Goal: Task Accomplishment & Management: Manage account settings

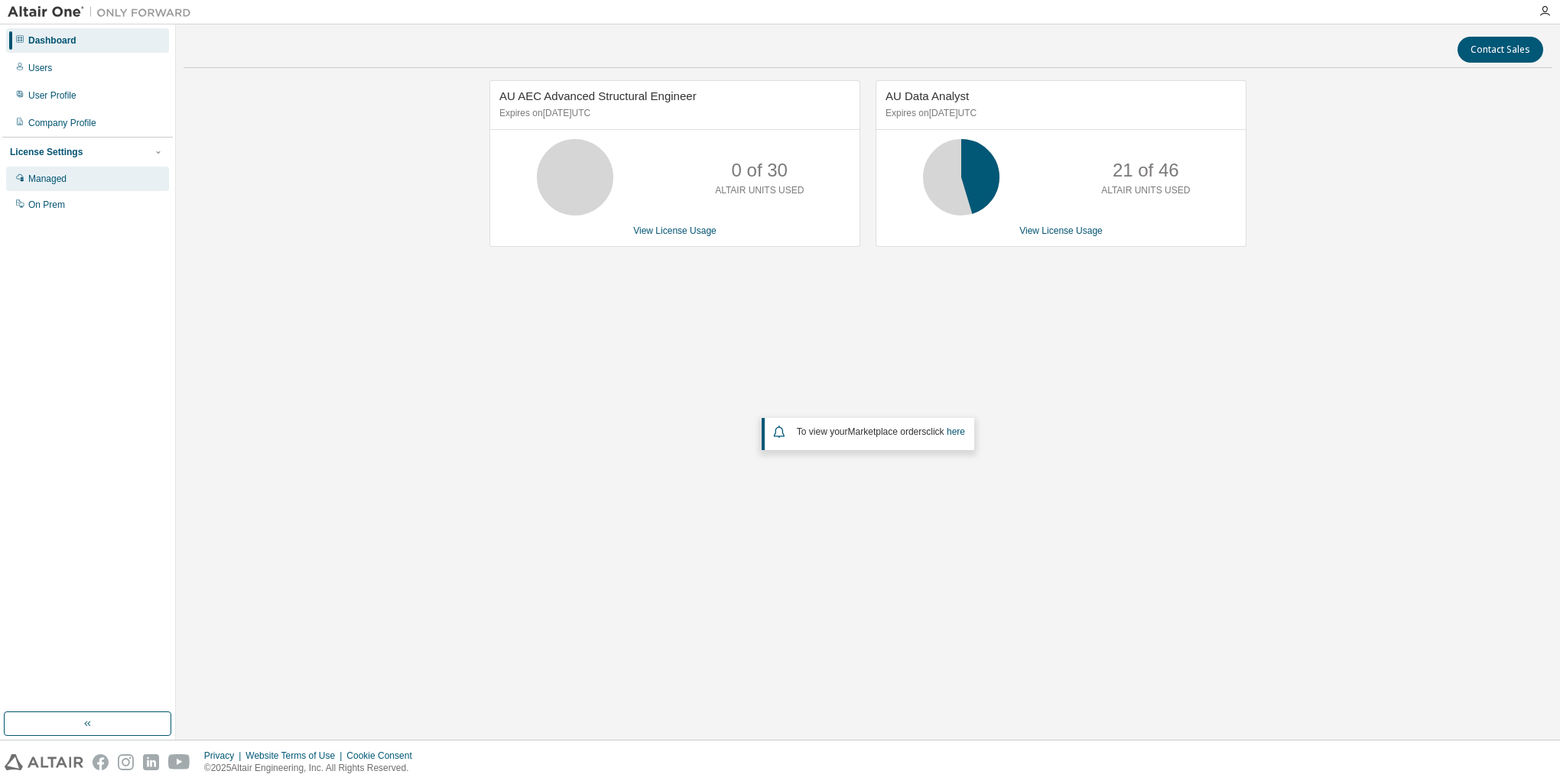
click at [55, 182] on div "Managed" at bounding box center [47, 178] width 38 height 12
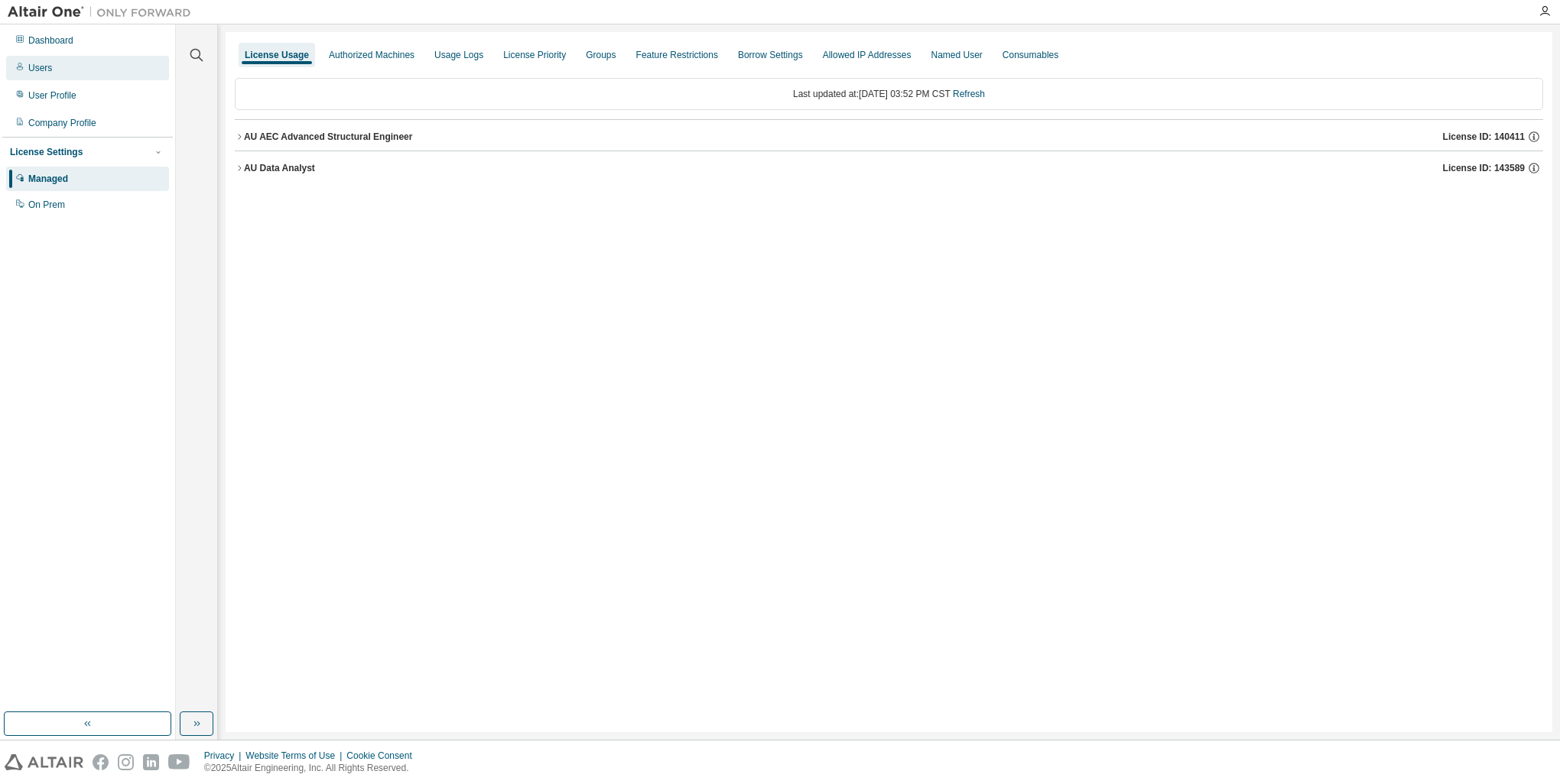
click at [51, 72] on div "Users" at bounding box center [40, 68] width 24 height 12
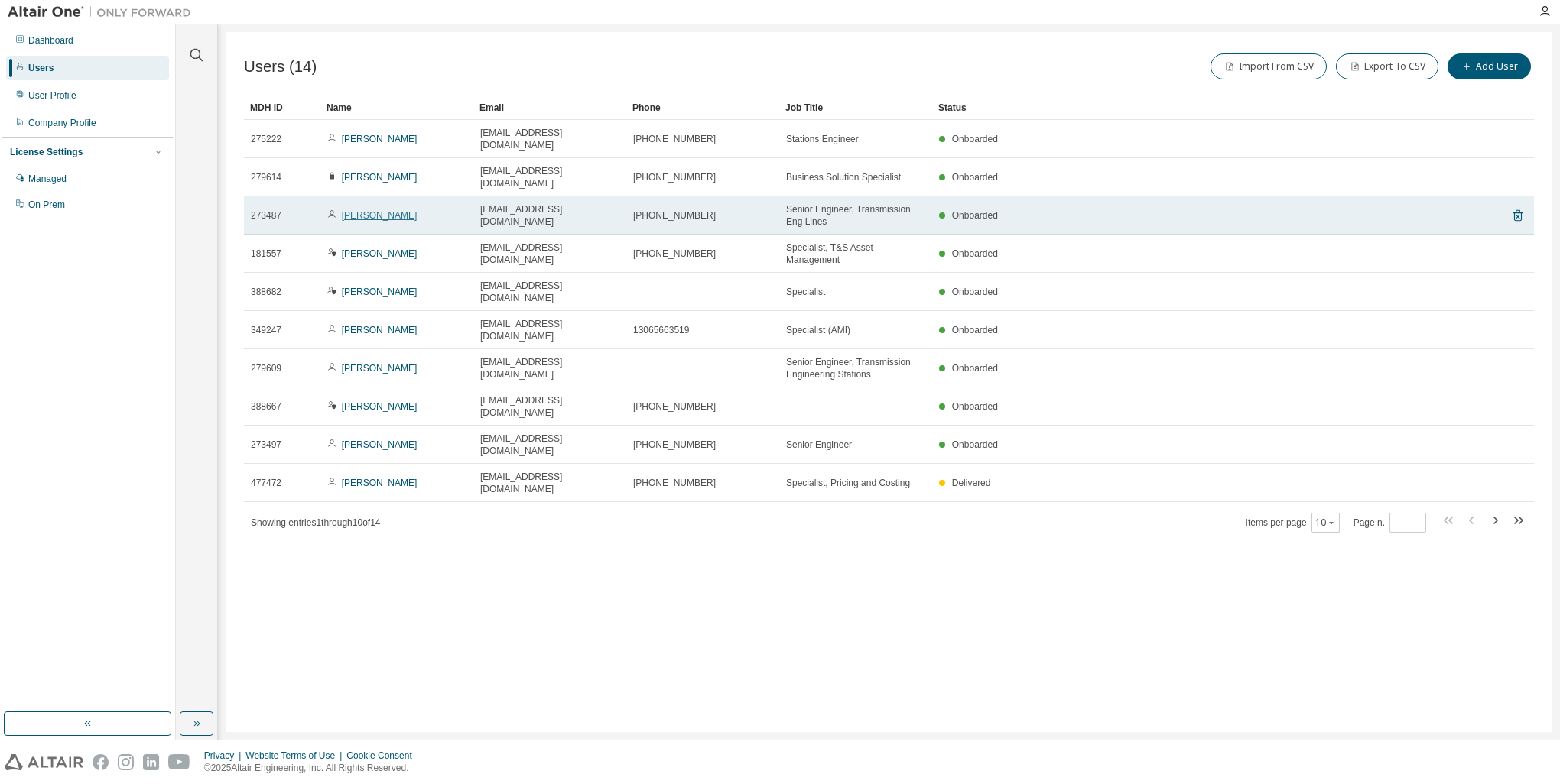
click at [394, 210] on link "[PERSON_NAME]" at bounding box center [380, 215] width 76 height 11
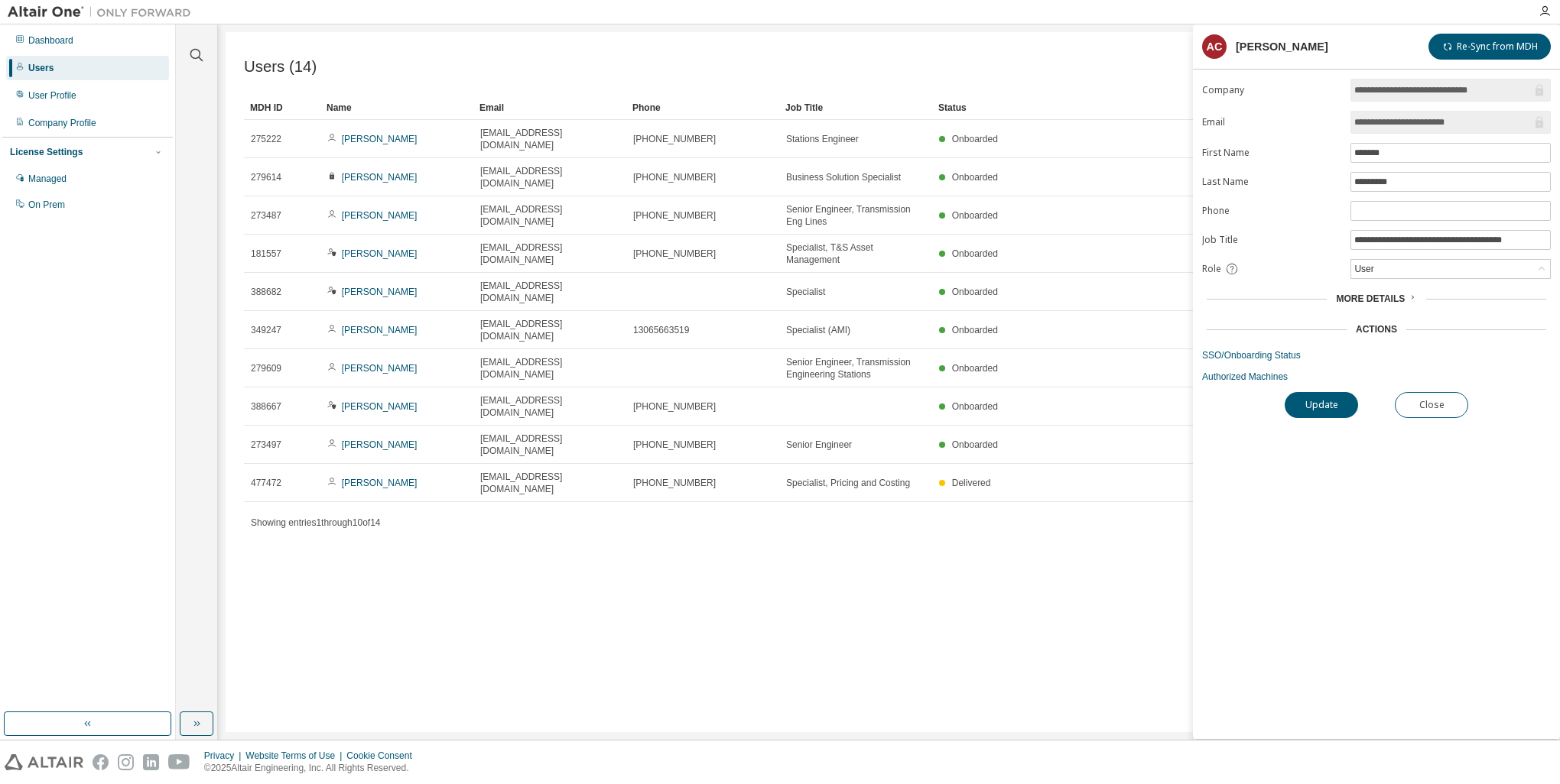
click at [1402, 300] on span "More Details" at bounding box center [1370, 299] width 68 height 11
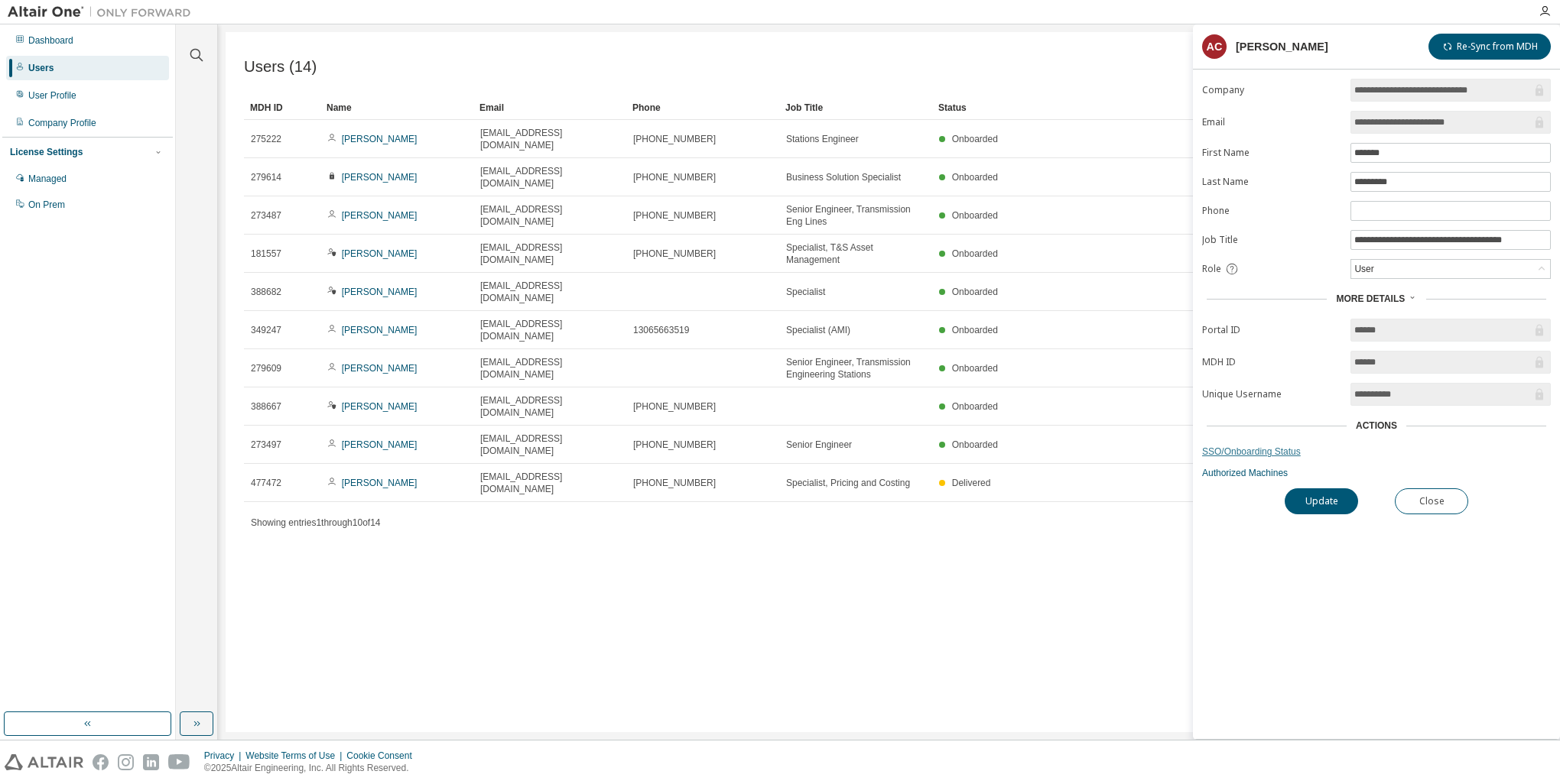
click at [1243, 451] on link "SSO/Onboarding Status" at bounding box center [1377, 451] width 349 height 12
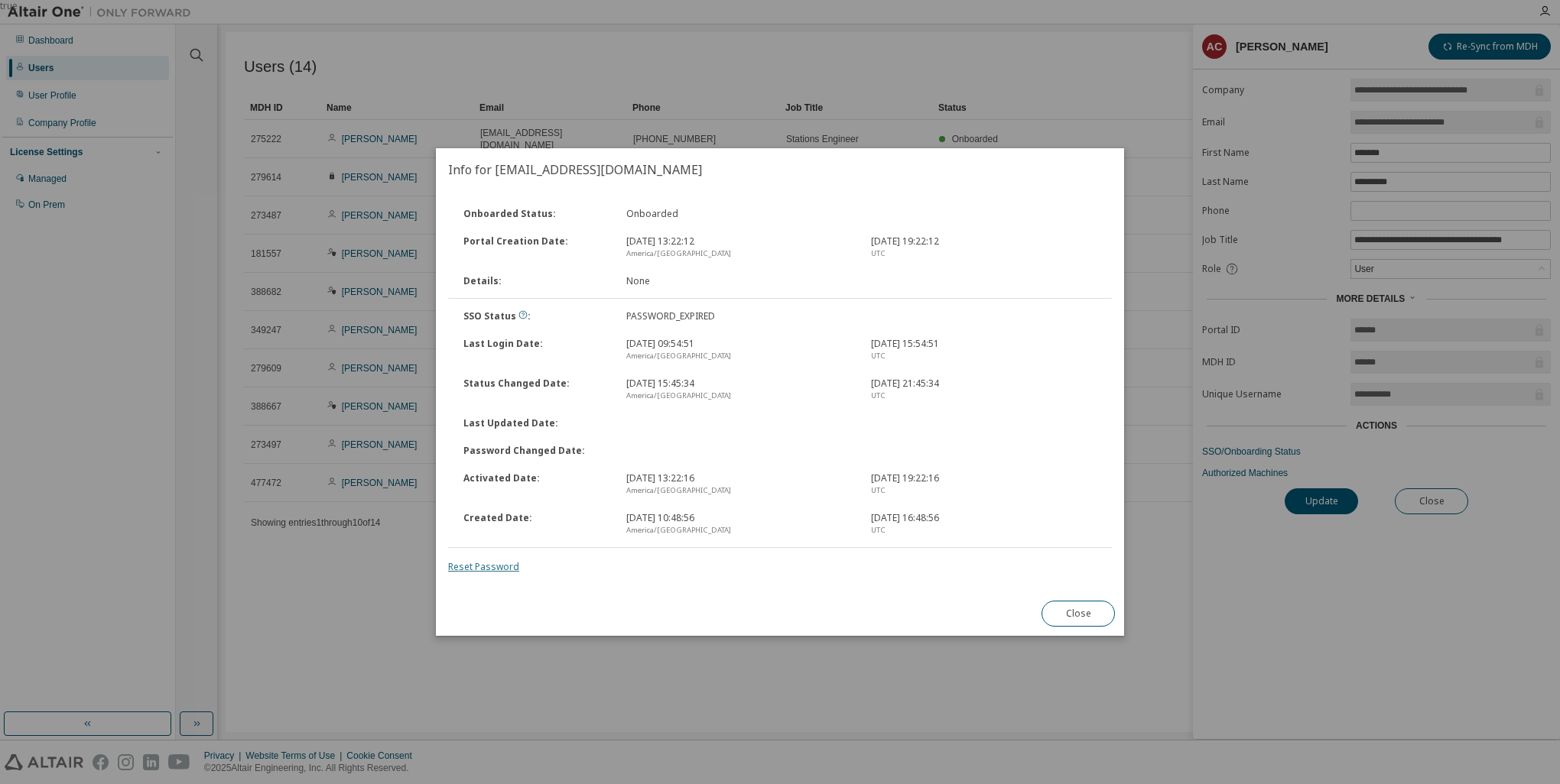
click at [483, 568] on link "Reset Password" at bounding box center [483, 567] width 71 height 13
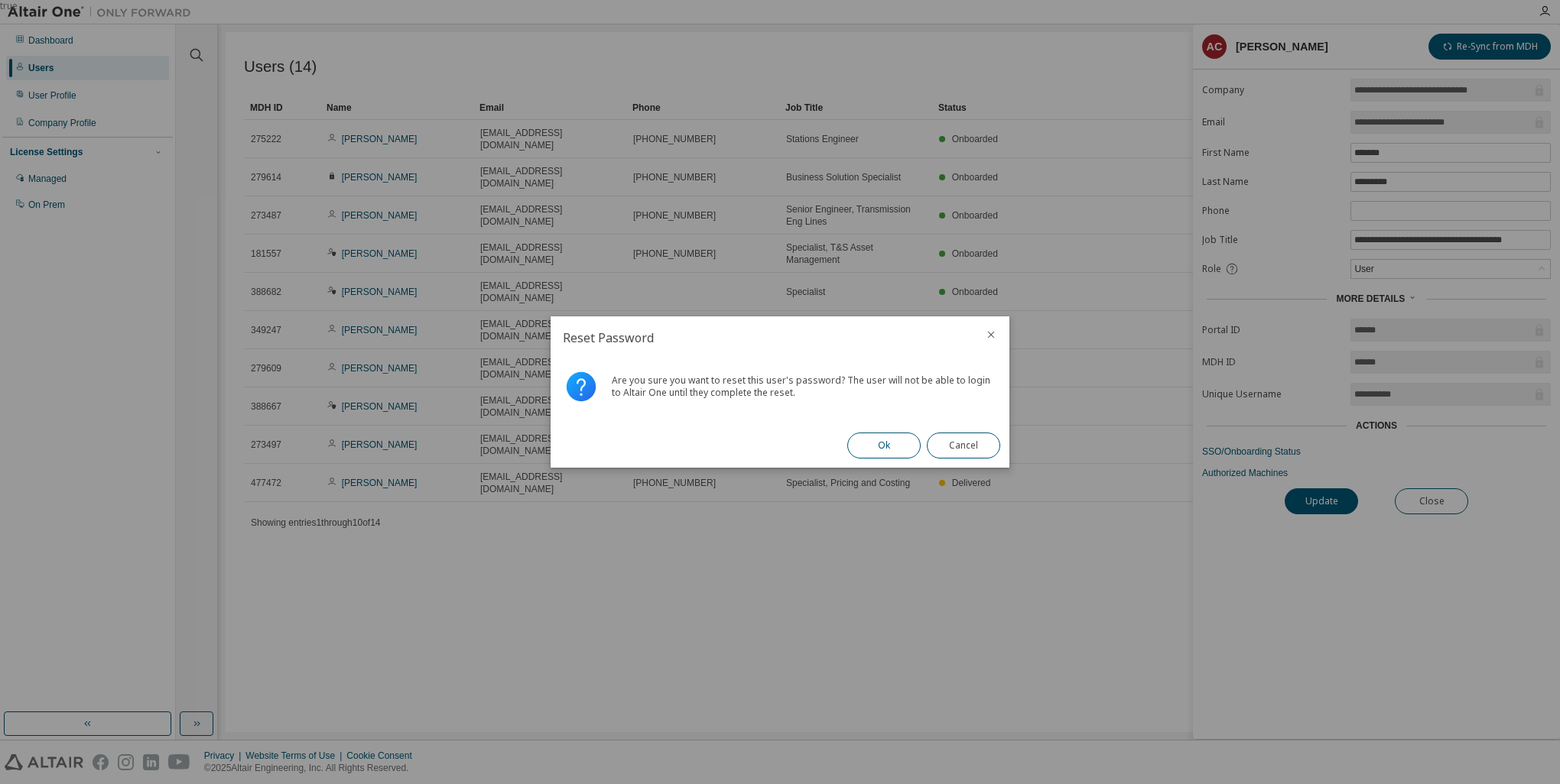
click at [887, 445] on button "Ok" at bounding box center [884, 445] width 73 height 26
click at [979, 444] on button "Close" at bounding box center [964, 445] width 73 height 26
